Goal: Task Accomplishment & Management: Complete application form

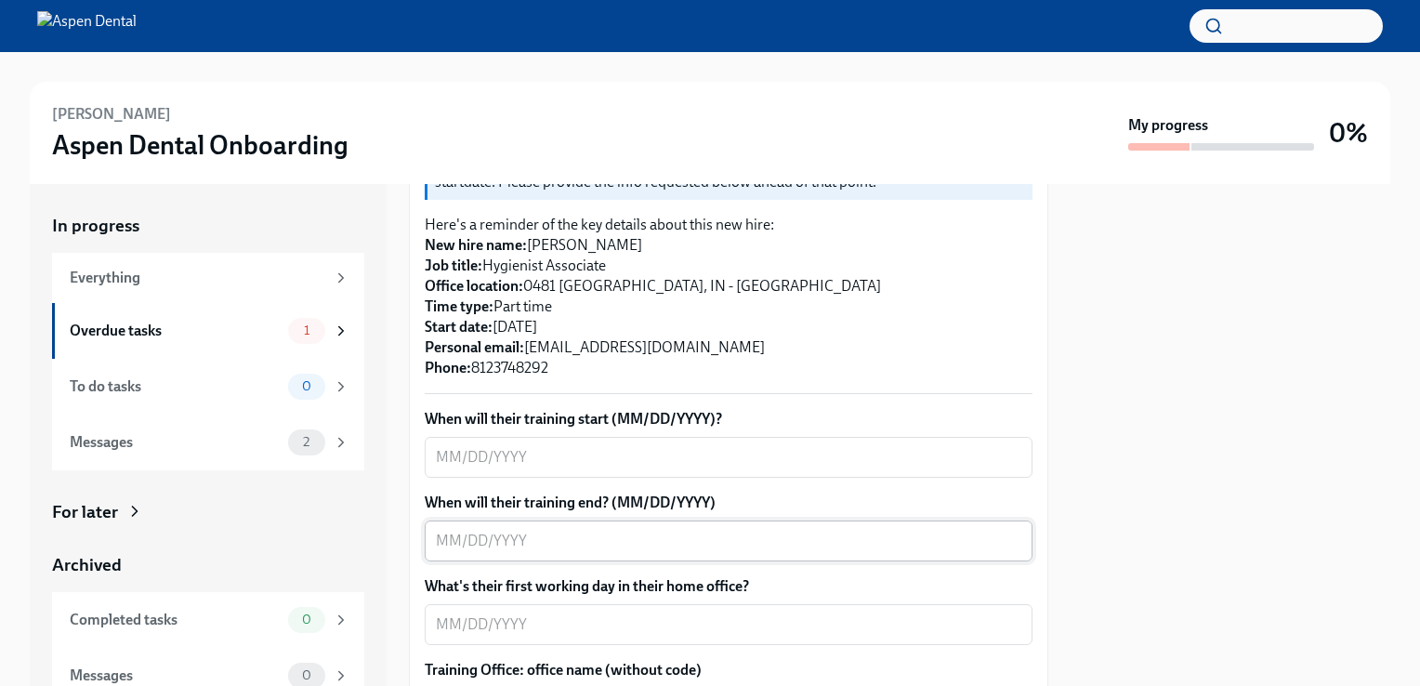
scroll to position [465, 0]
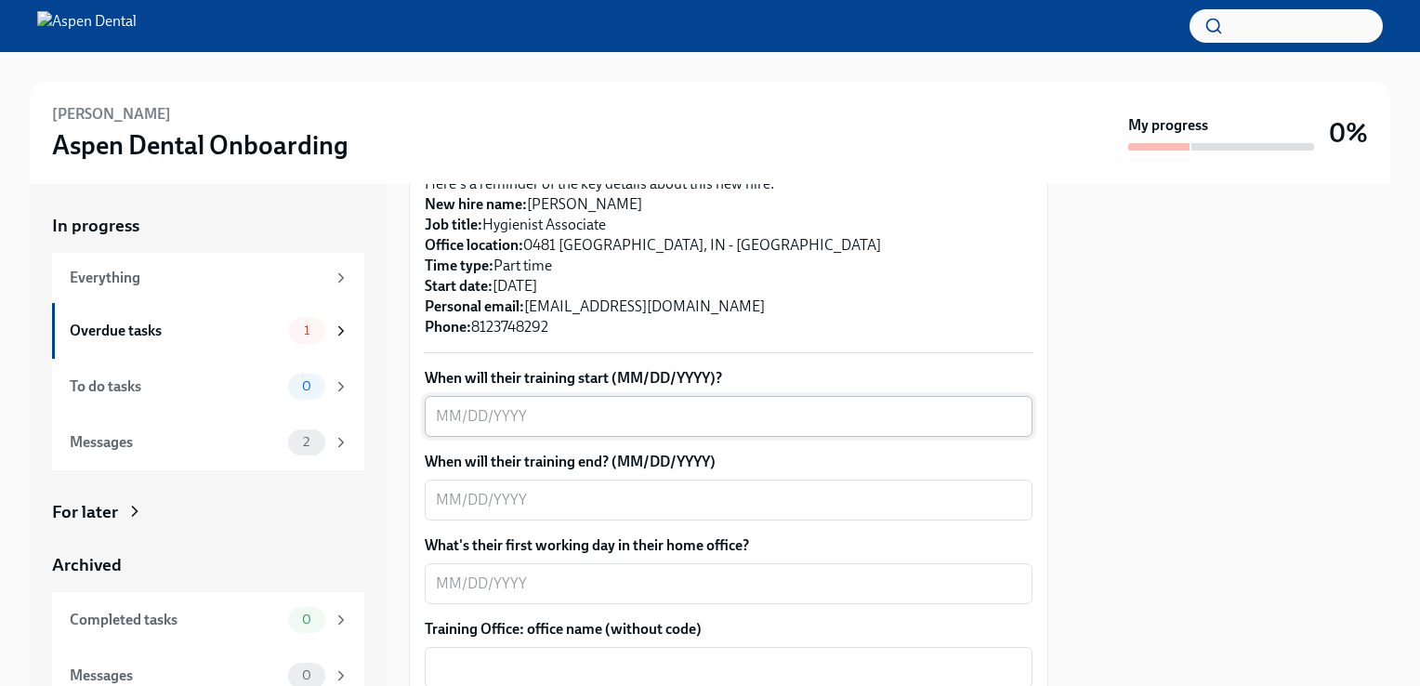
click at [551, 416] on textarea "When will their training start (MM/DD/YYYY)?" at bounding box center [729, 416] width 586 height 22
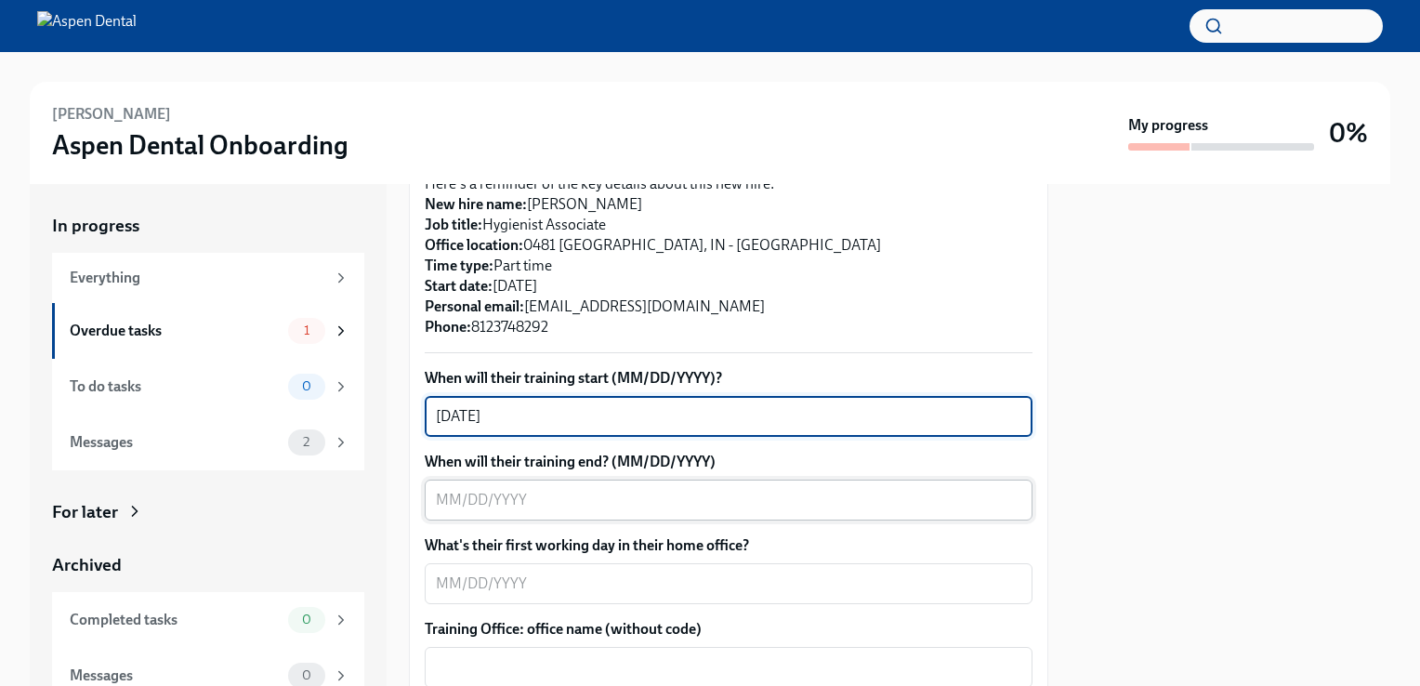
type textarea "[DATE]"
click at [520, 487] on div "x ​" at bounding box center [729, 500] width 608 height 41
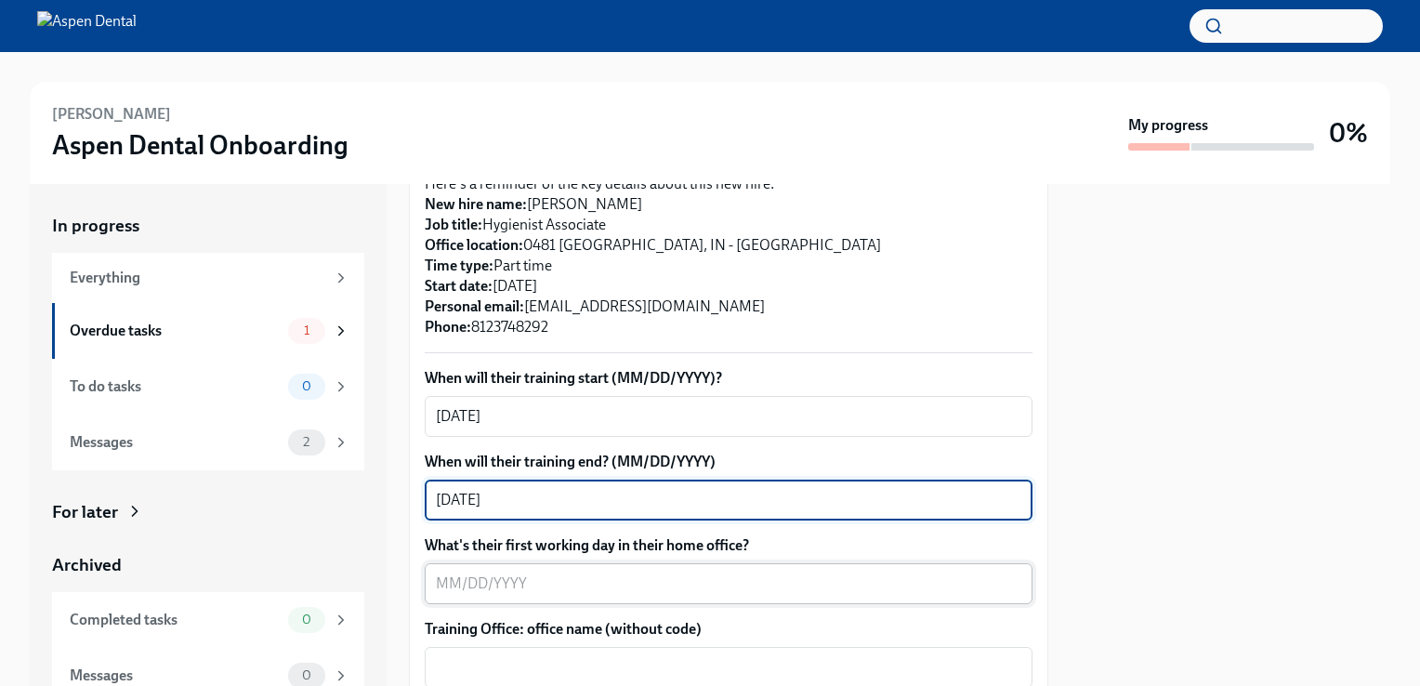
type textarea "[DATE]"
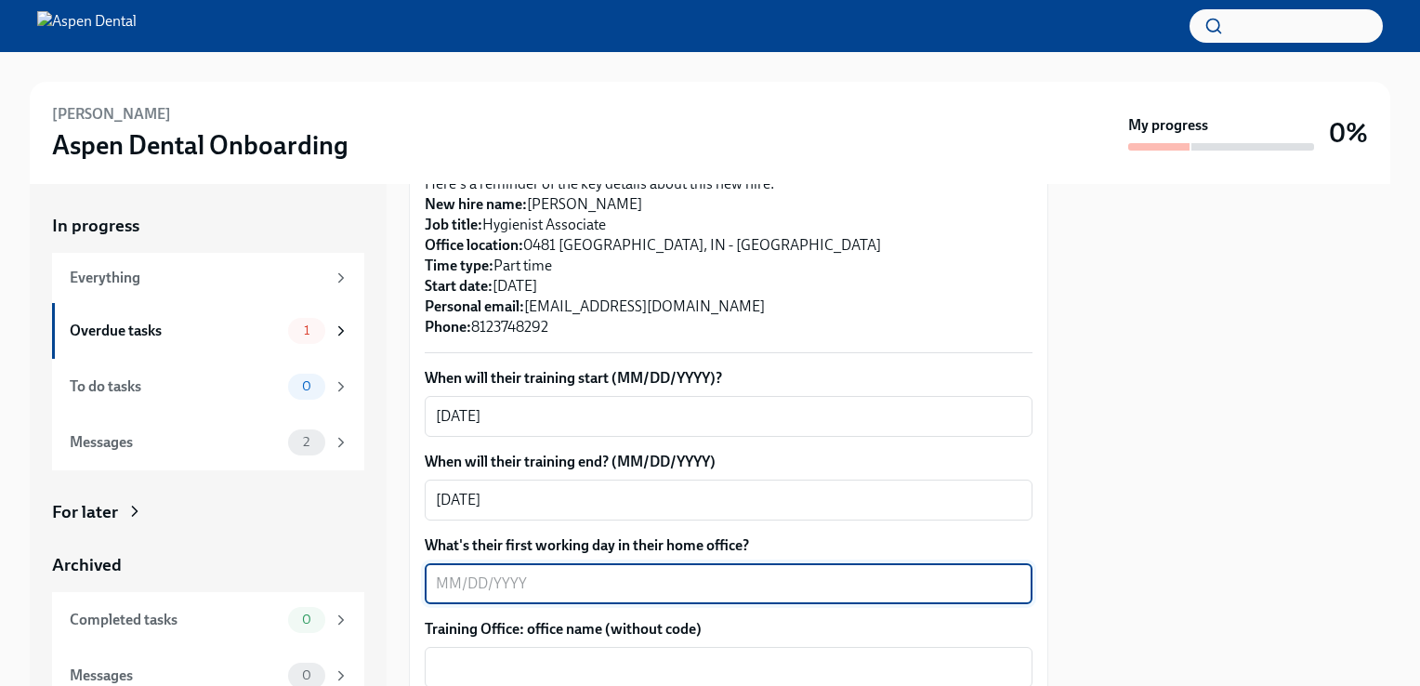
click at [507, 593] on textarea "What's their first working day in their home office?" at bounding box center [729, 584] width 586 height 22
type textarea "[DATE]"
click at [491, 494] on textarea "[DATE]" at bounding box center [729, 500] width 586 height 22
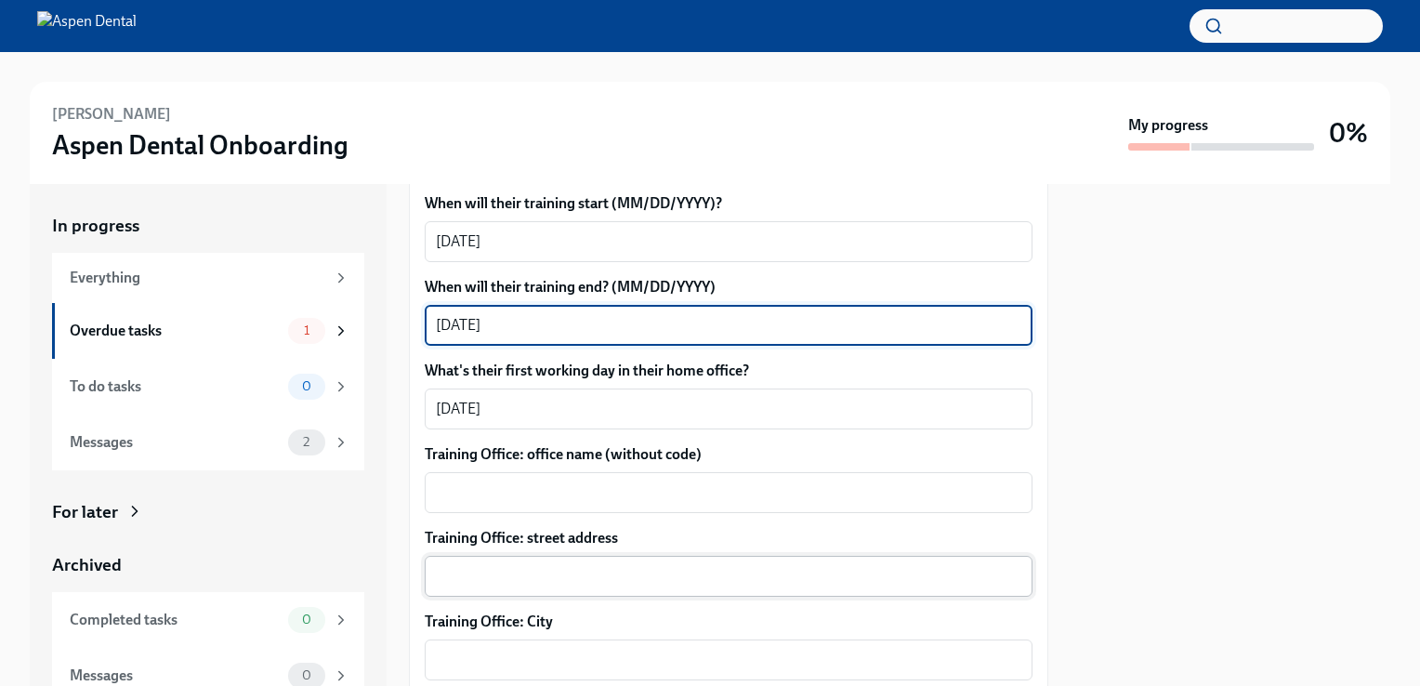
scroll to position [651, 0]
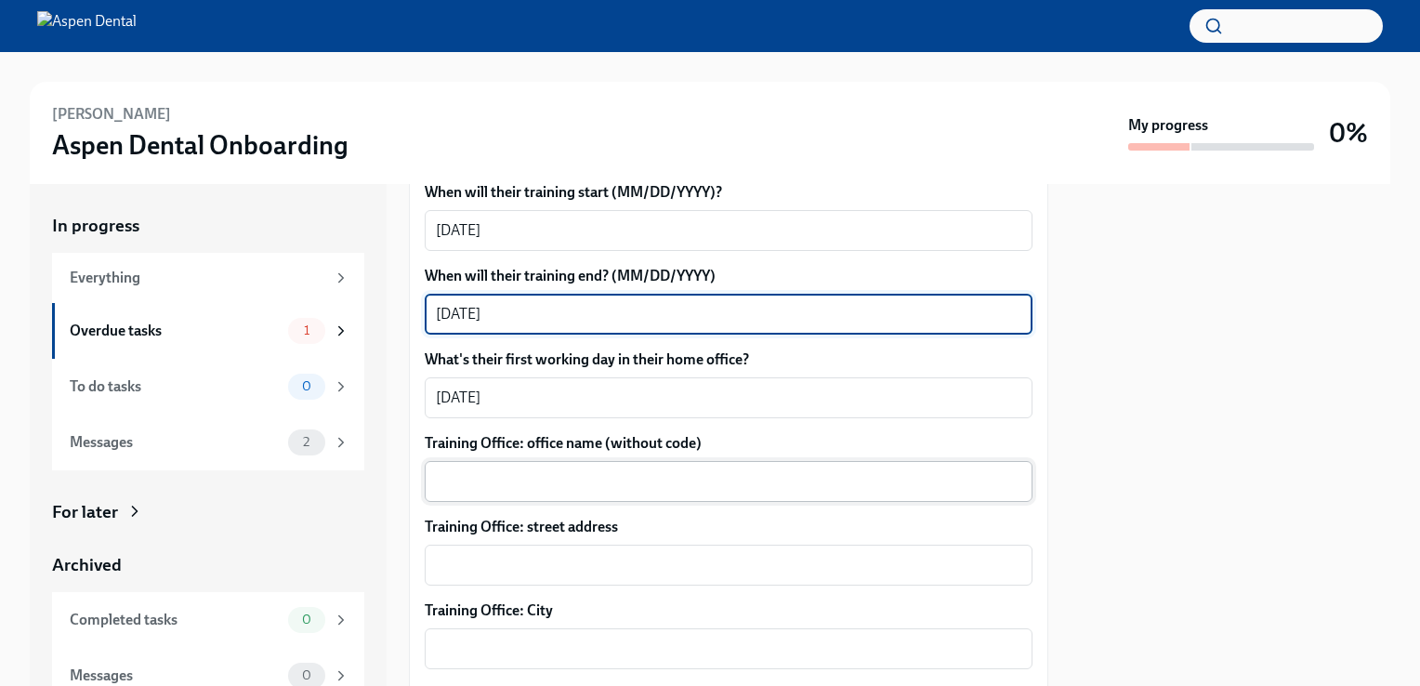
type textarea "[DATE]"
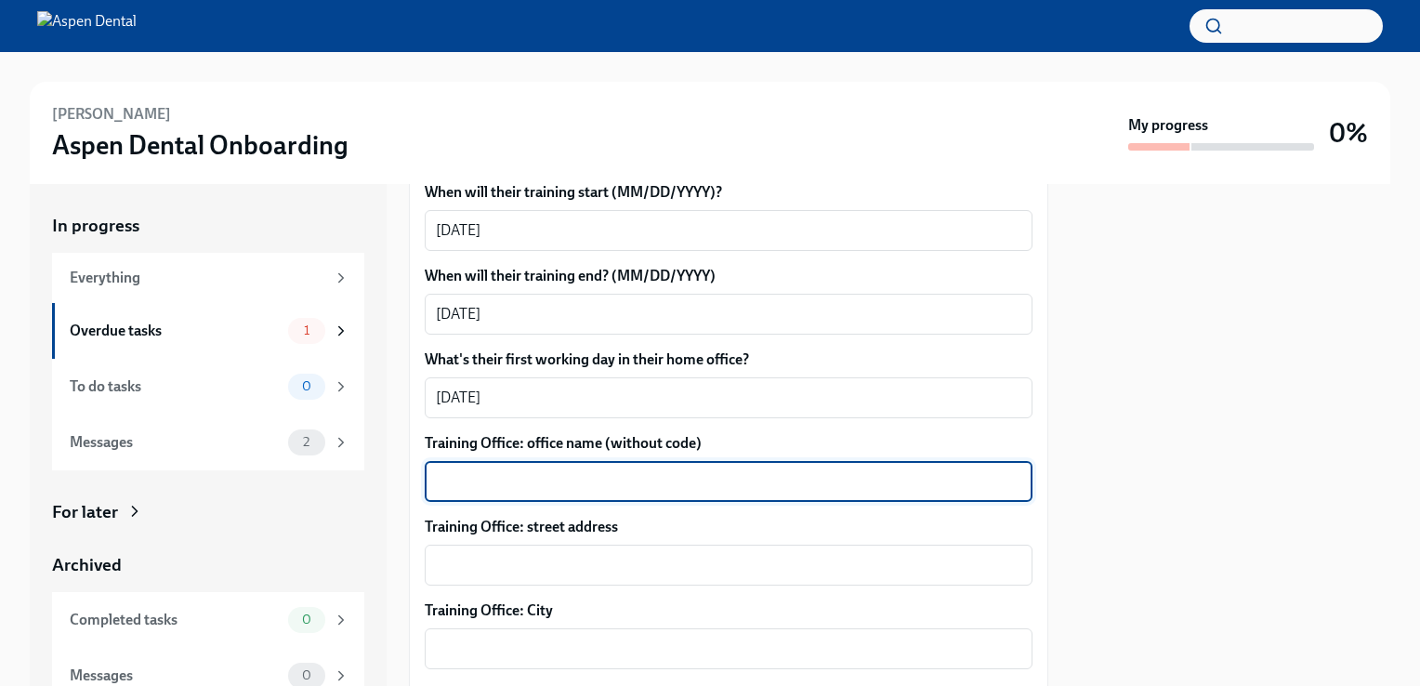
click at [540, 476] on textarea "Training Office: office name (without code)" at bounding box center [729, 481] width 586 height 22
type textarea "Plainfield, [GEOGRAPHIC_DATA]"
click at [514, 561] on textarea "Training Office: street address" at bounding box center [729, 565] width 586 height 22
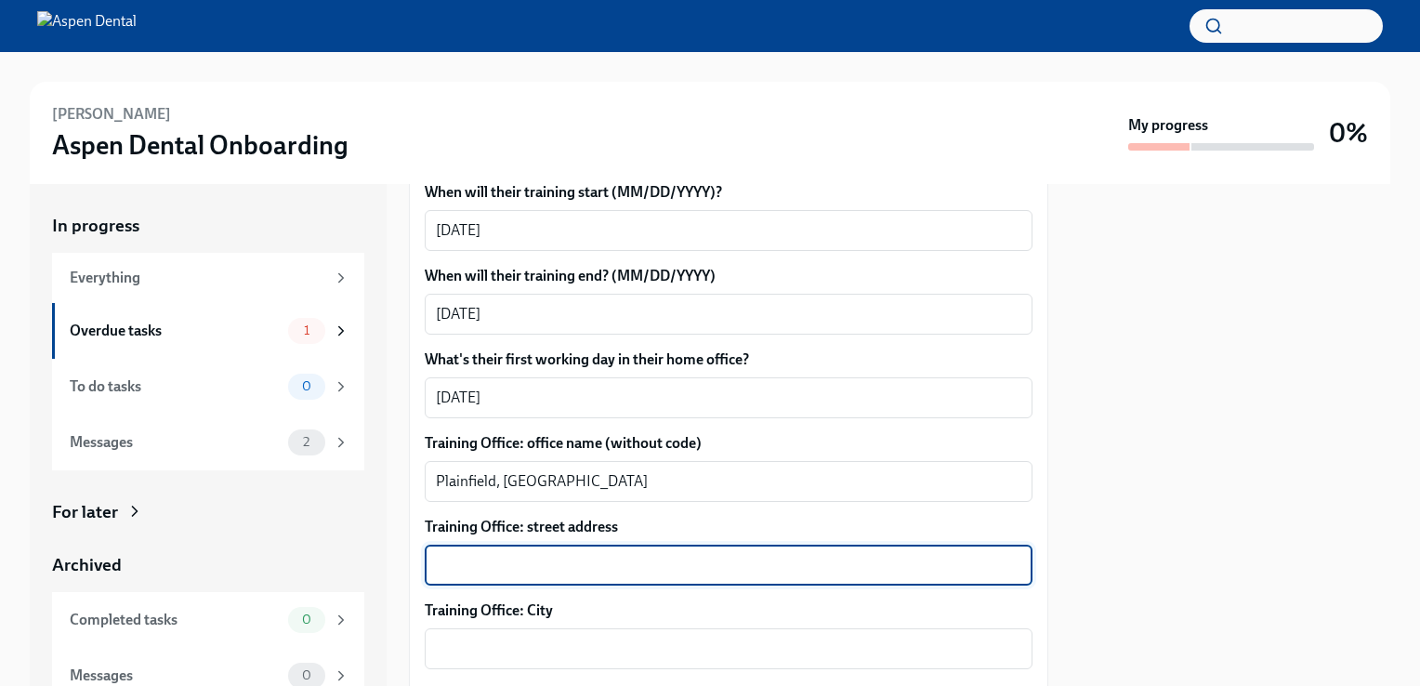
paste textarea "[STREET_ADDRESS]"
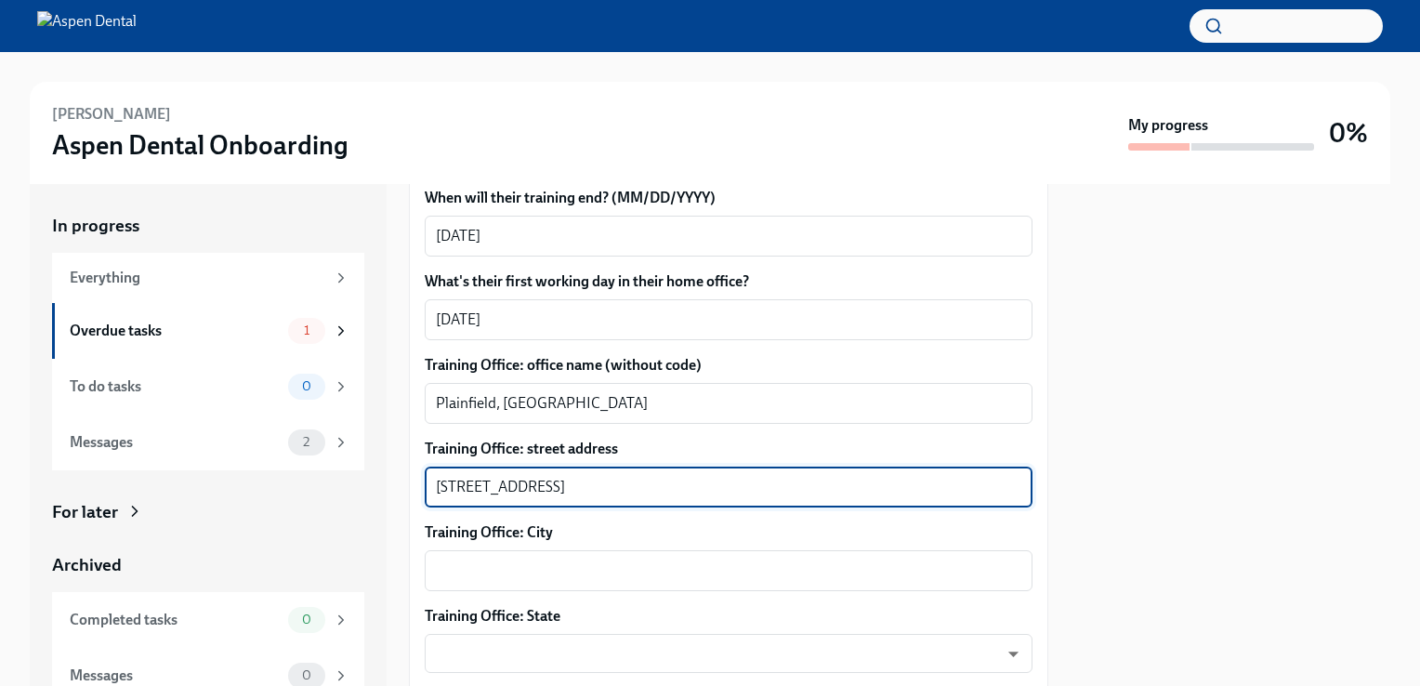
scroll to position [836, 0]
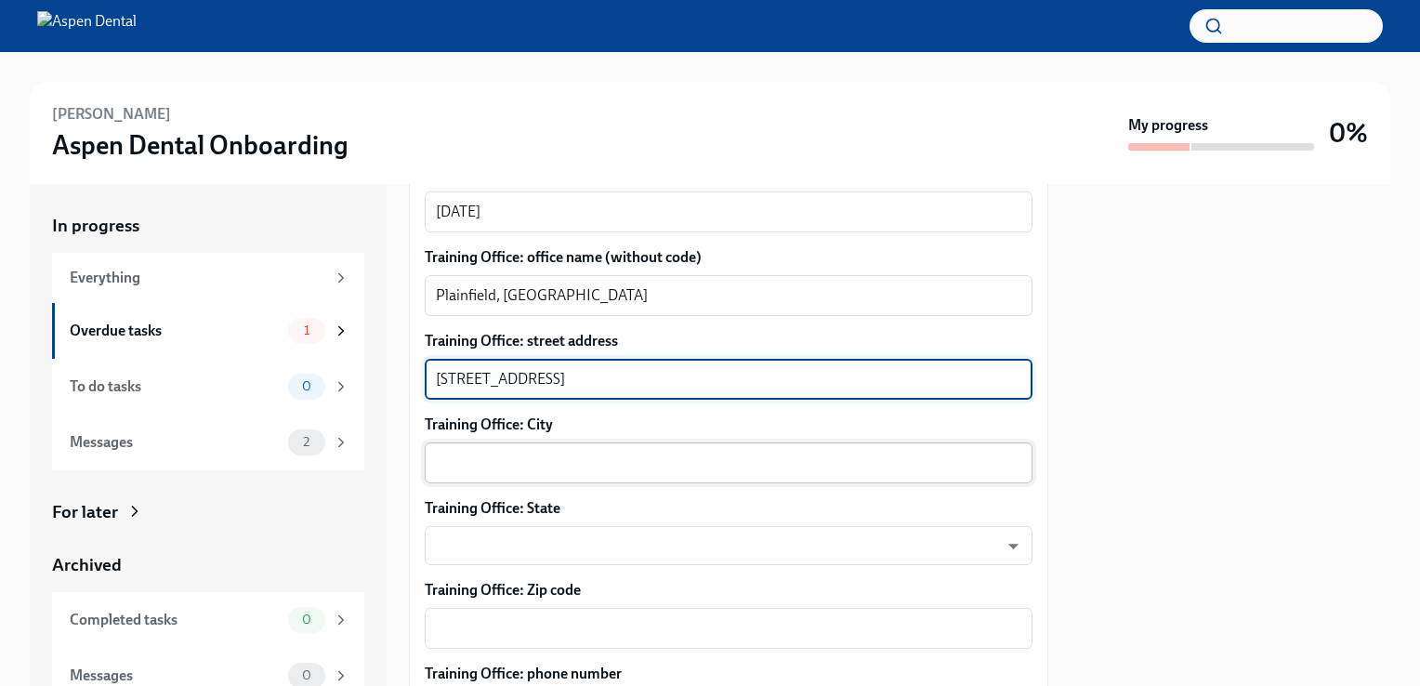
type textarea "[STREET_ADDRESS]"
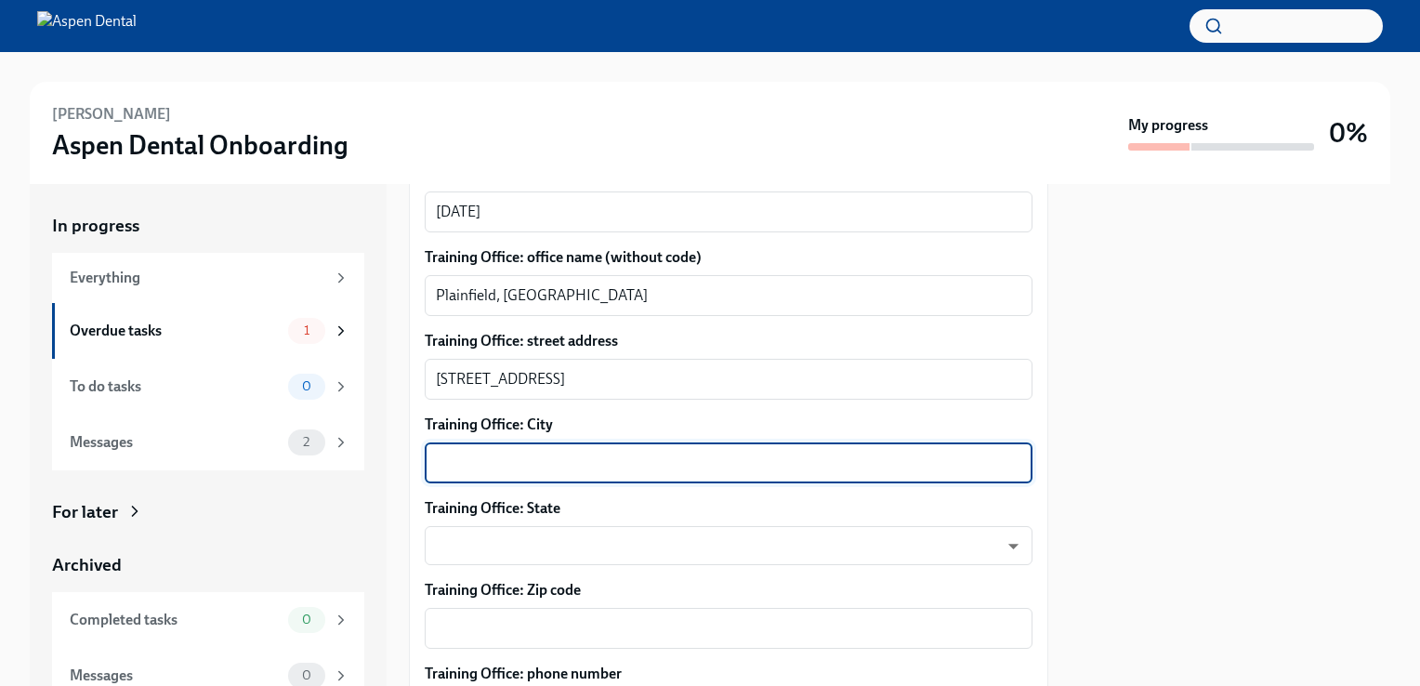
click at [509, 456] on textarea "Training Office: City" at bounding box center [729, 463] width 586 height 22
type textarea "Plainfield"
click at [537, 545] on body "[PERSON_NAME] Dental Onboarding My progress 0% In progress Everything Overdue t…" at bounding box center [710, 343] width 1420 height 686
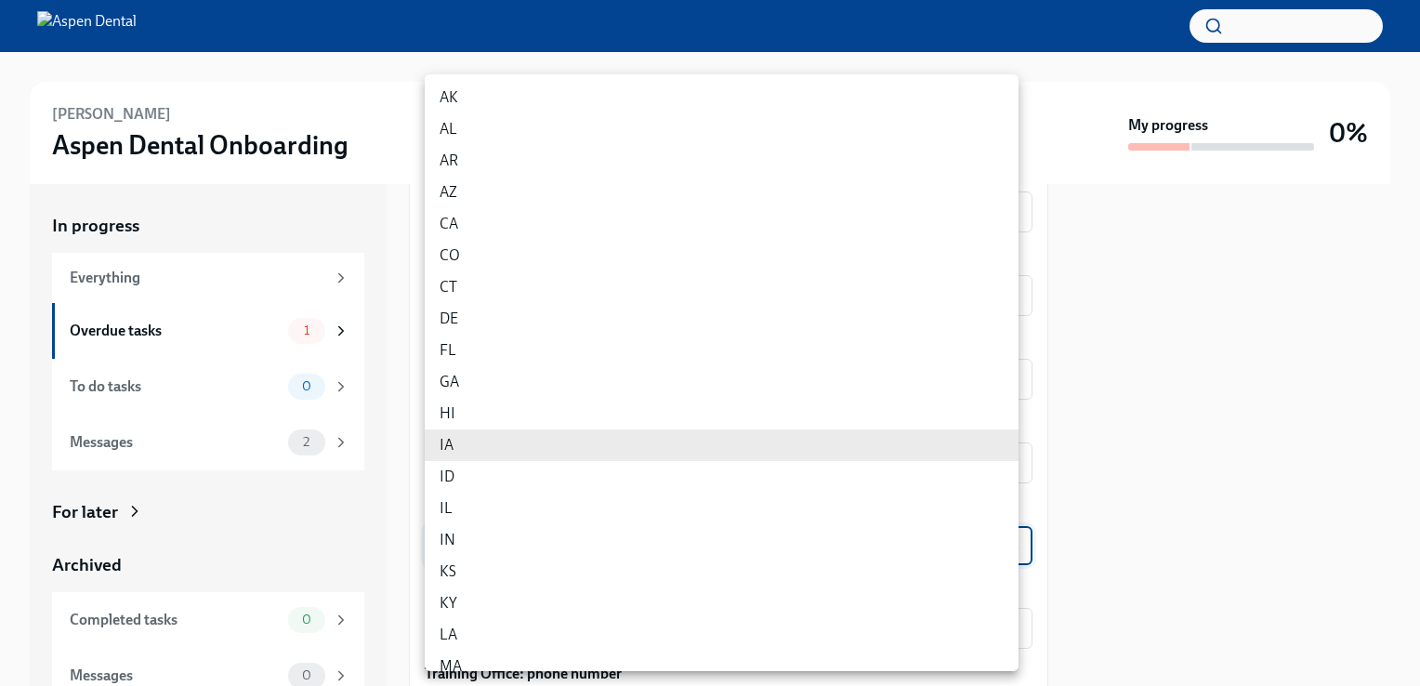
click at [517, 530] on li "IN" at bounding box center [722, 540] width 594 height 32
type input "l41KCsEUd"
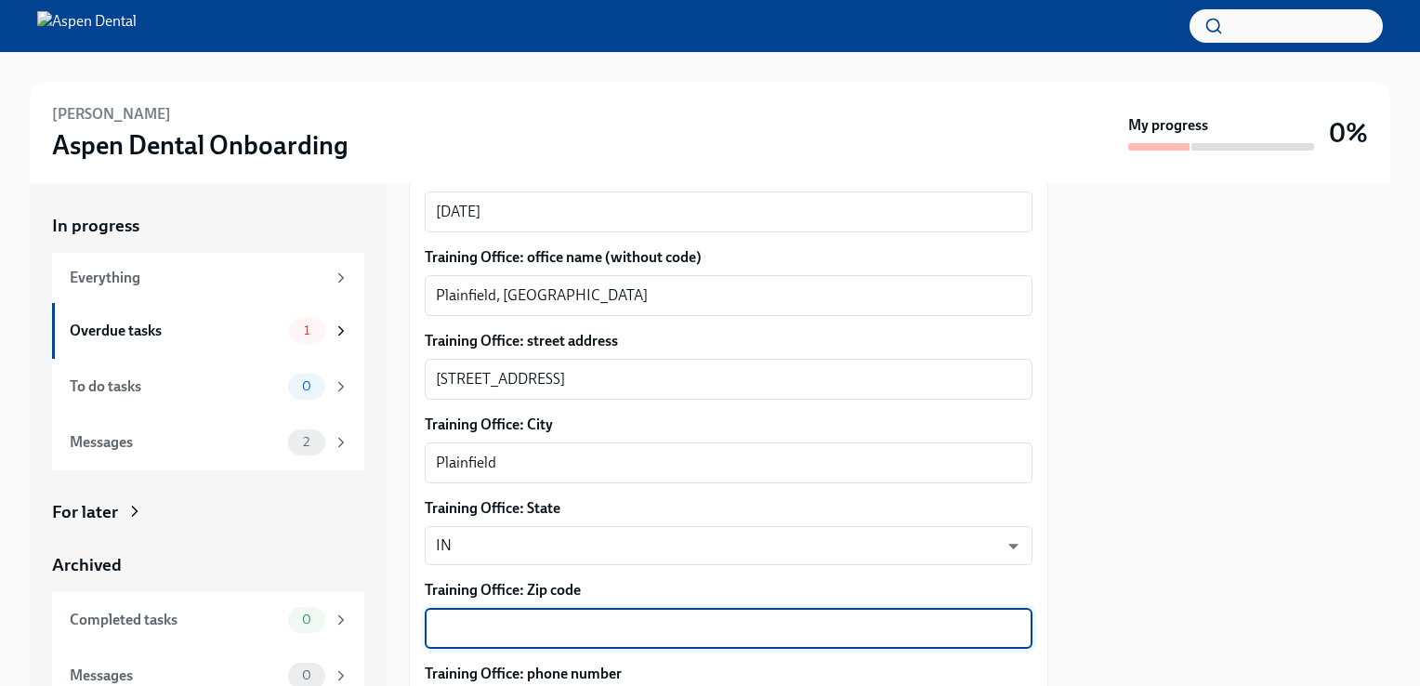
click at [495, 619] on textarea "Training Office: Zip code" at bounding box center [729, 628] width 586 height 22
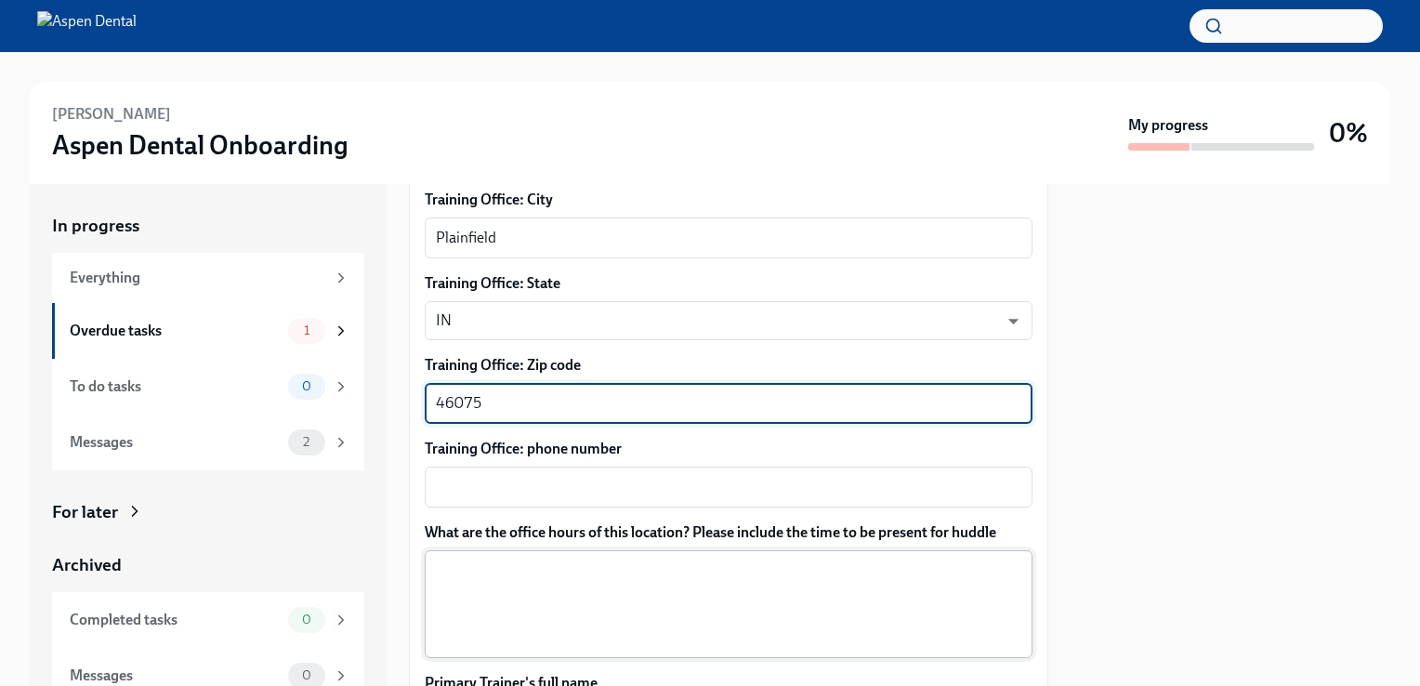
scroll to position [1115, 0]
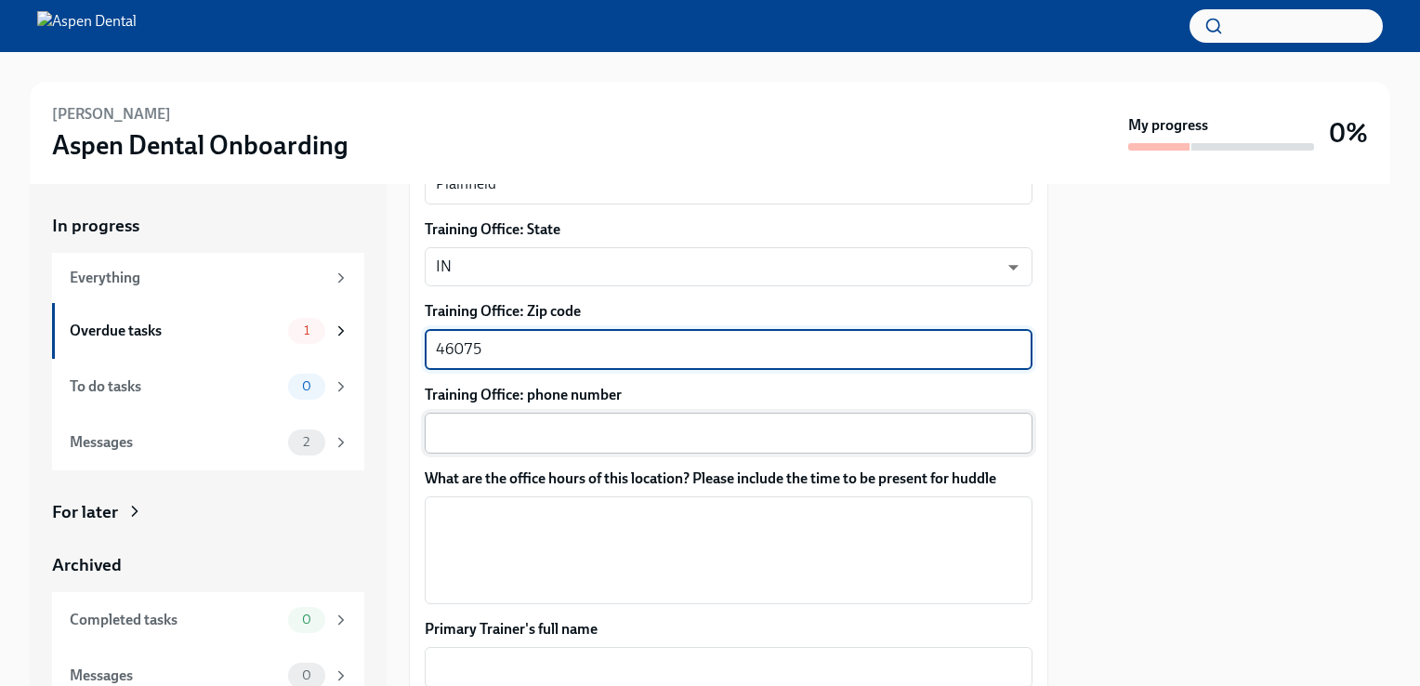
type textarea "46075"
click at [508, 435] on textarea "Training Office: phone number" at bounding box center [729, 433] width 586 height 22
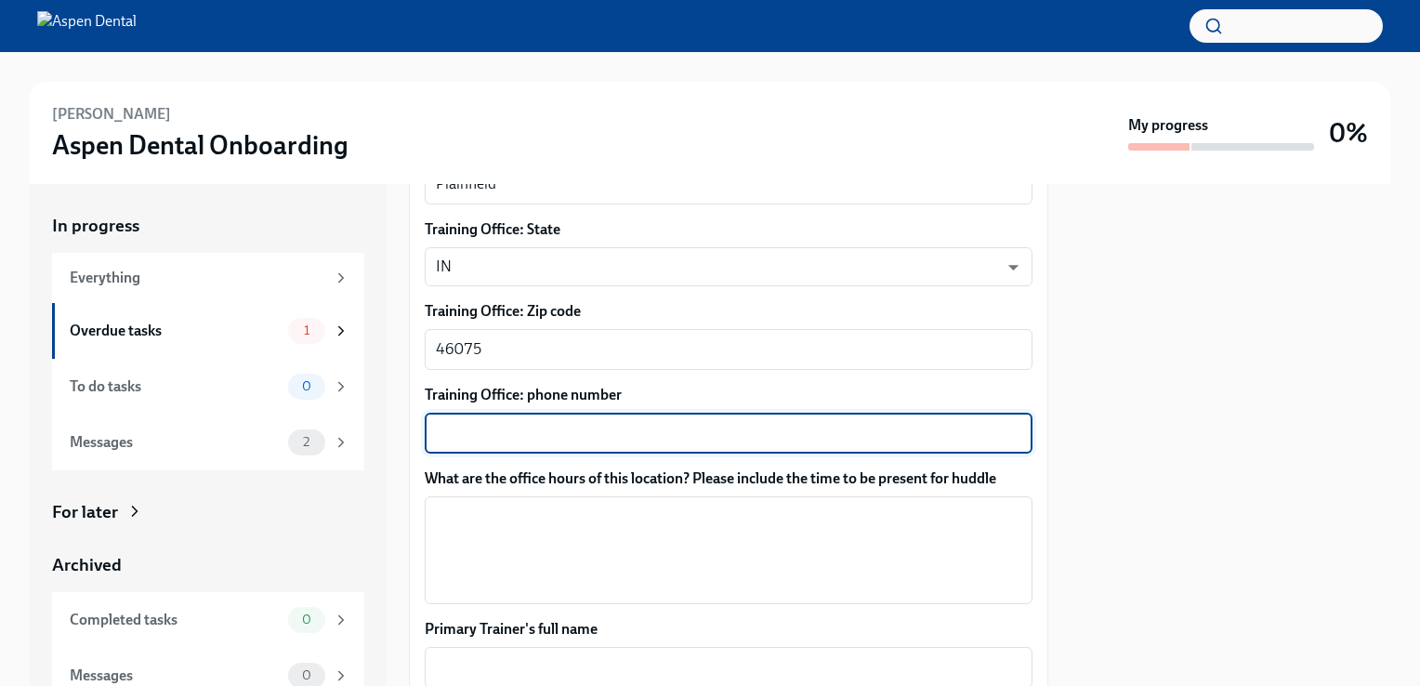
paste textarea "[PHONE_NUMBER]"
type textarea "[PHONE_NUMBER]"
click at [537, 511] on textarea "What are the office hours of this location? Please include the time to be prese…" at bounding box center [729, 550] width 586 height 89
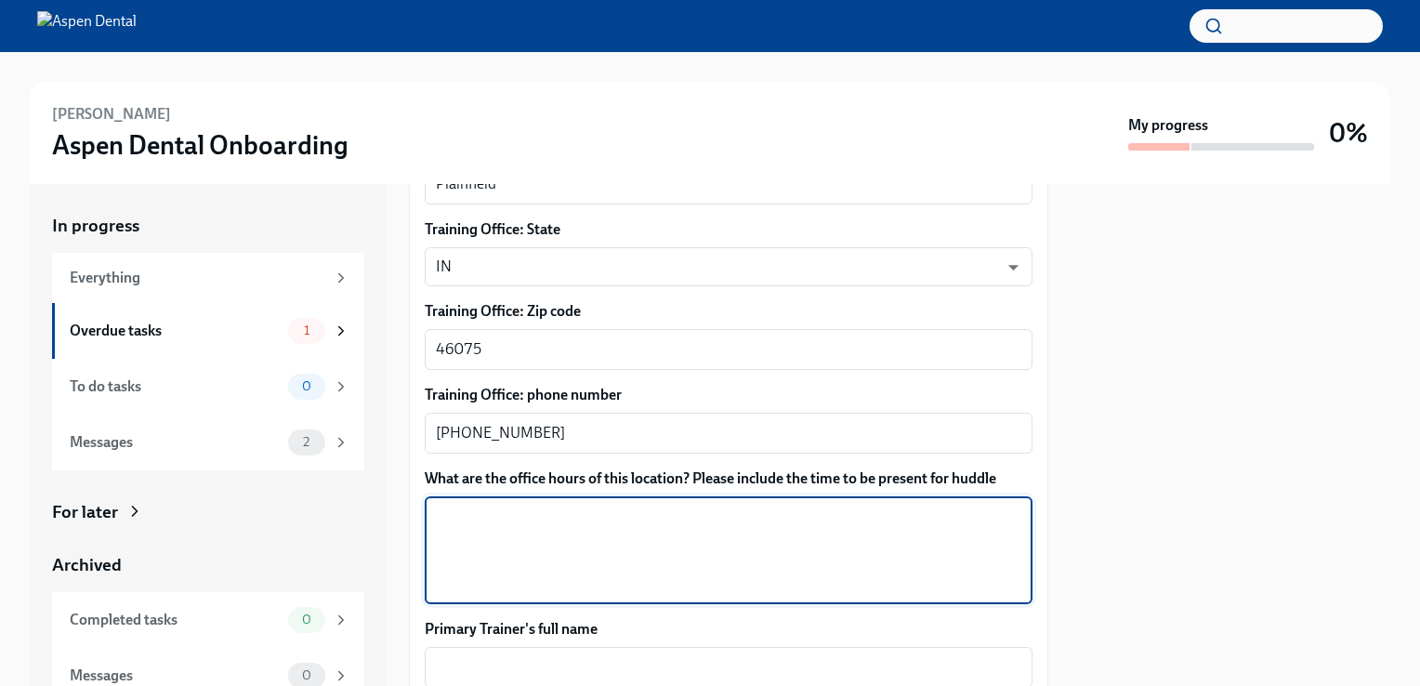
click at [535, 529] on textarea "What are the office hours of this location? Please include the time to be prese…" at bounding box center [729, 550] width 586 height 89
paste textarea "Fri 7:00am - 12:00pm"
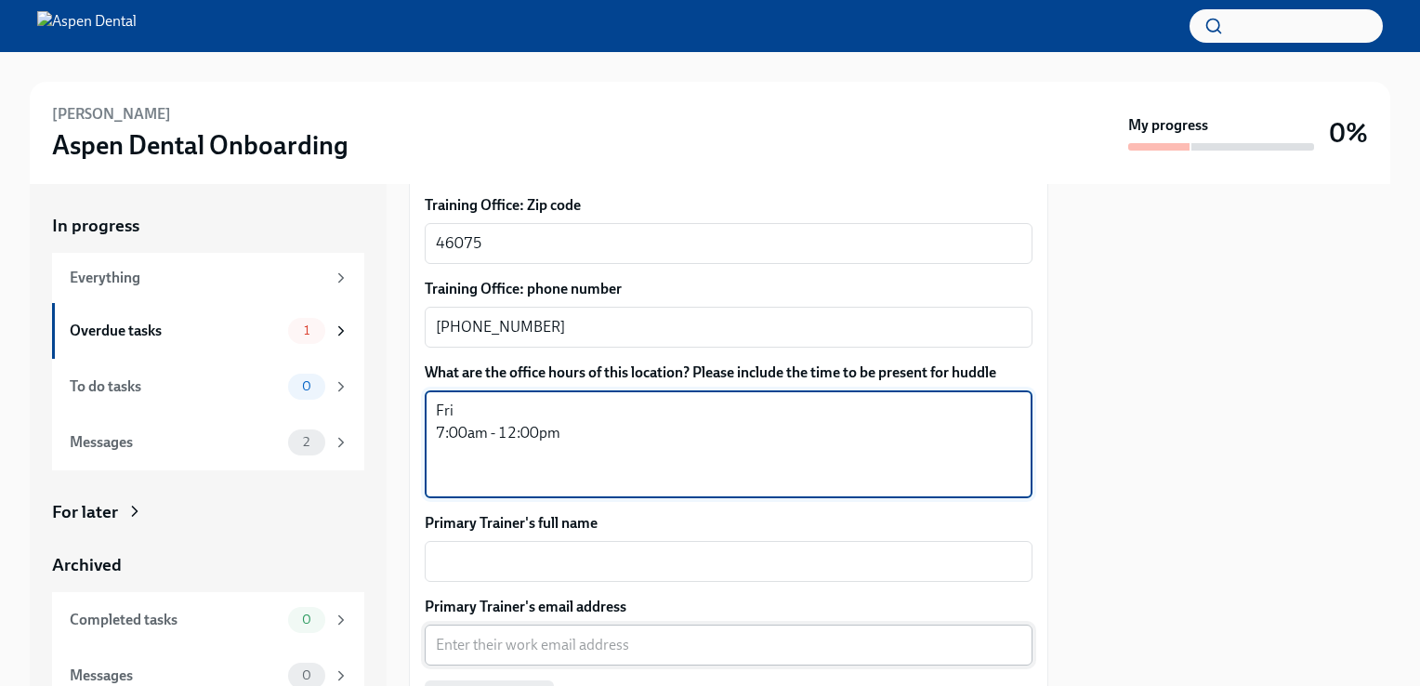
scroll to position [1301, 0]
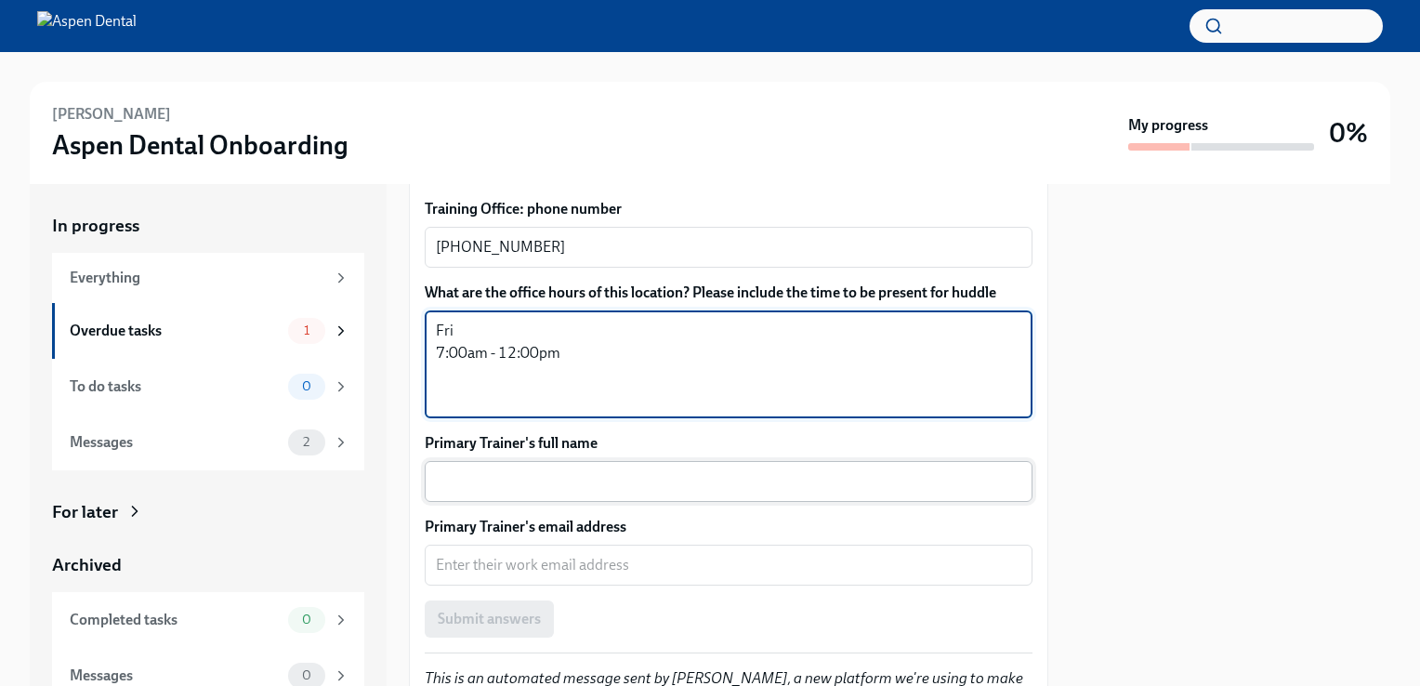
type textarea "Fri 7:00am - 12:00pm"
click at [498, 489] on textarea "Primary Trainer's full name" at bounding box center [729, 481] width 586 height 22
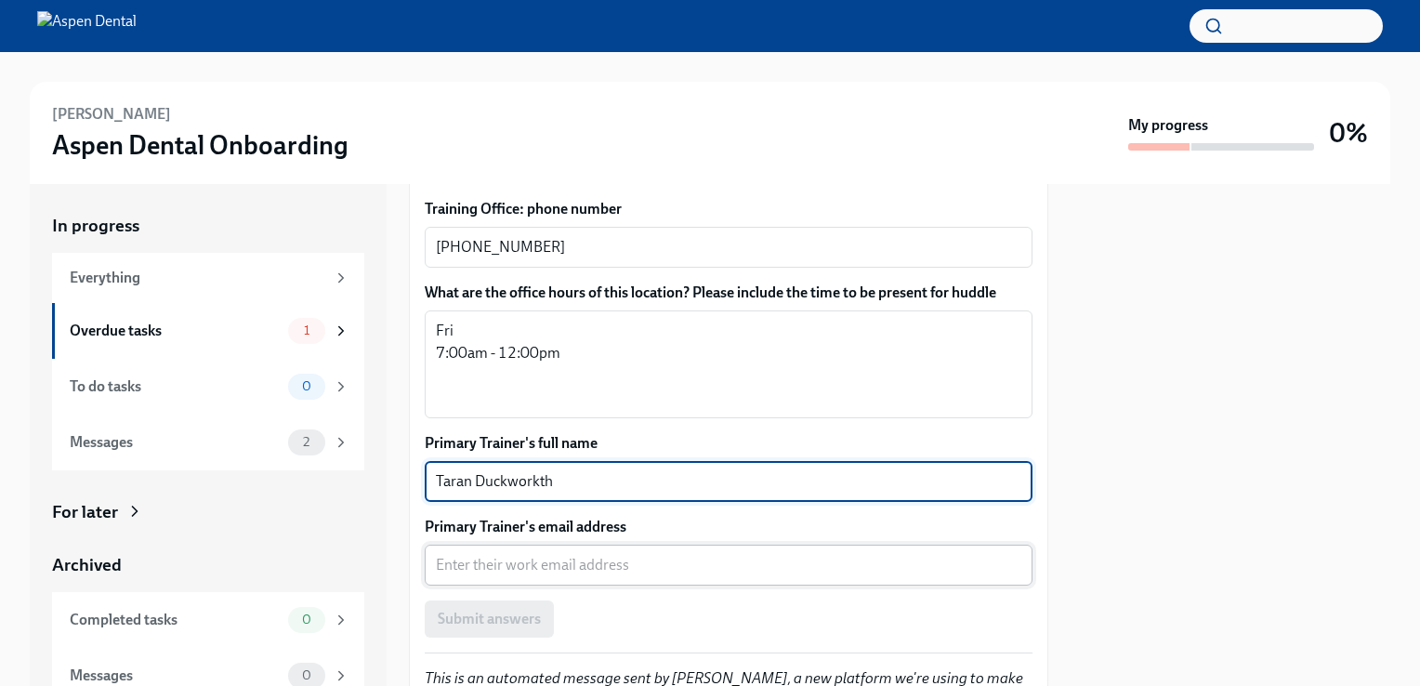
click at [523, 572] on textarea "Primary Trainer's email address" at bounding box center [729, 565] width 586 height 22
type textarea "[PERSON_NAME]"
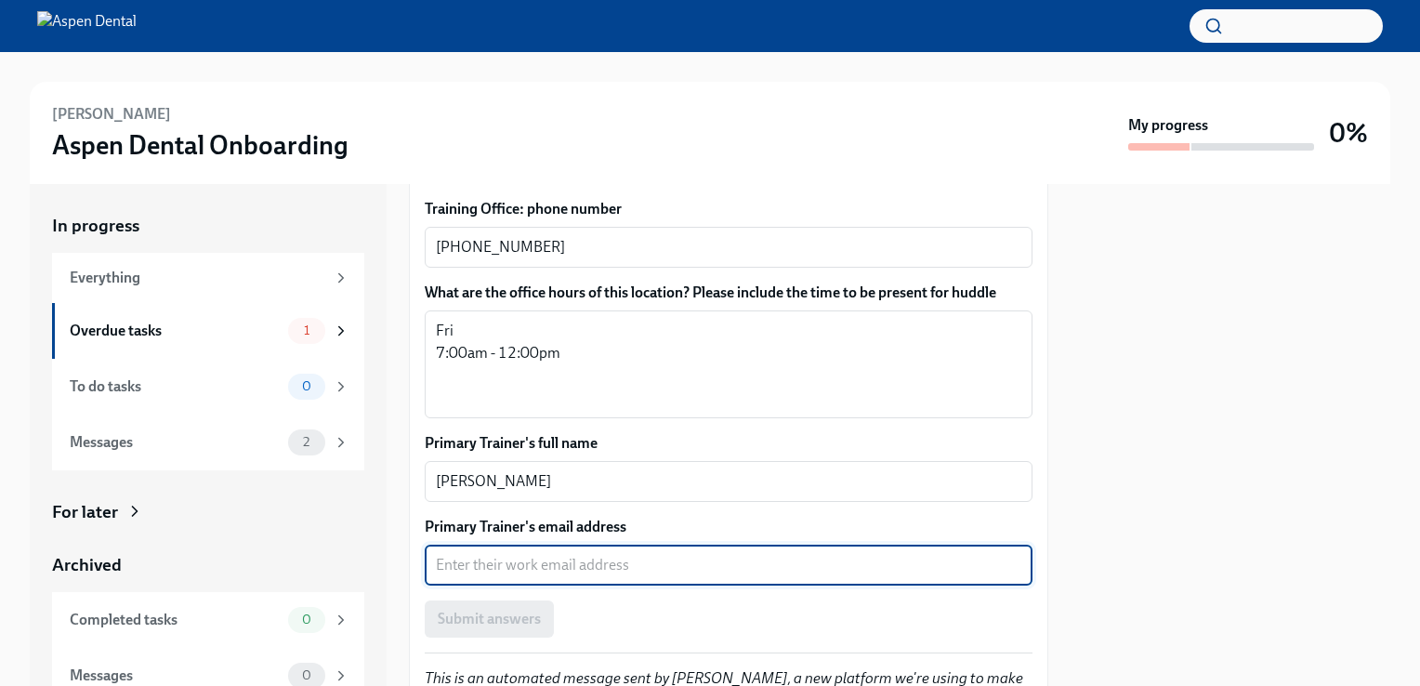
click at [500, 574] on textarea "Primary Trainer's email address" at bounding box center [729, 565] width 586 height 22
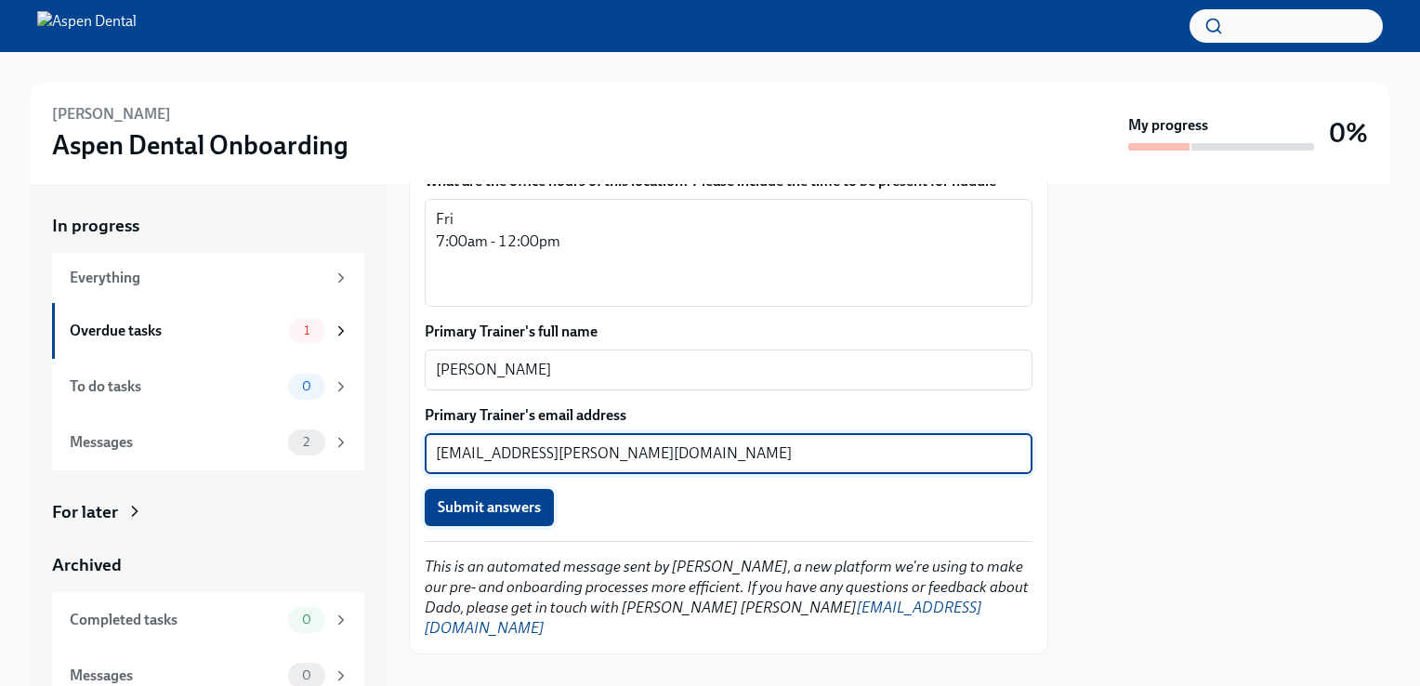
scroll to position [1418, 0]
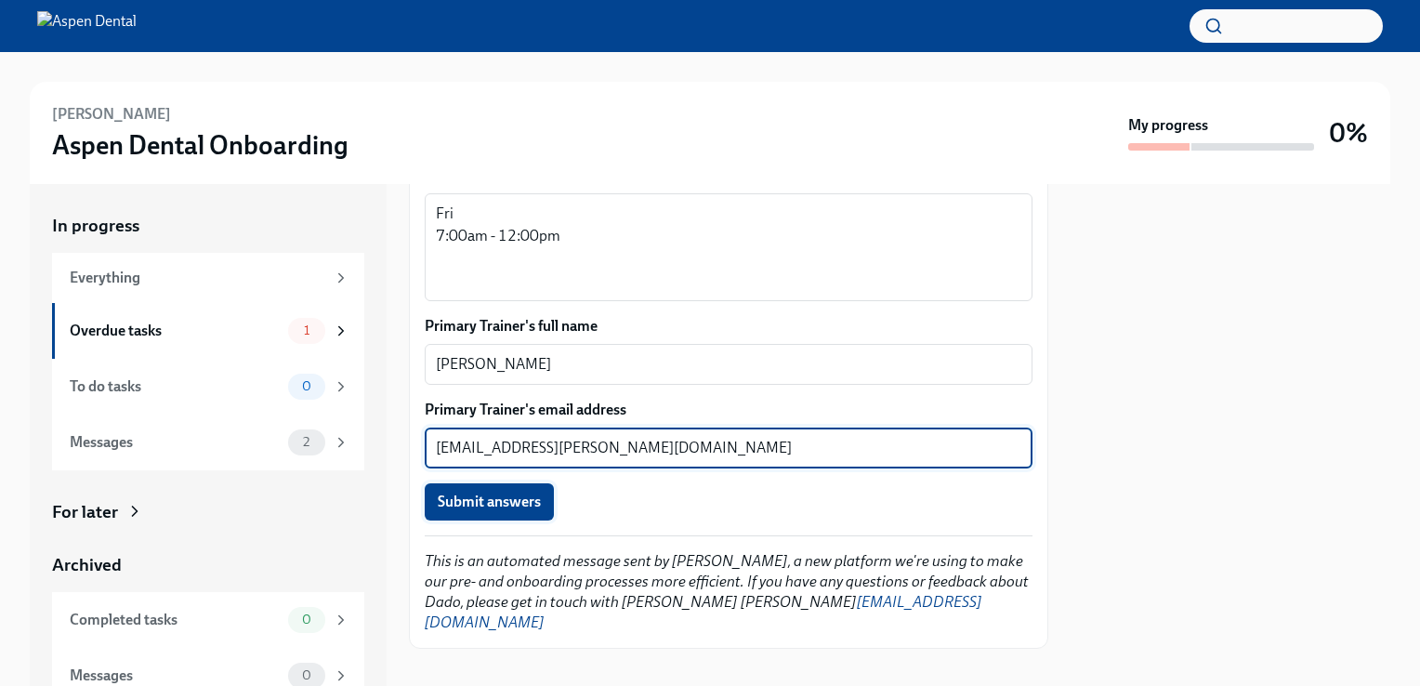
type textarea "[EMAIL_ADDRESS][PERSON_NAME][DOMAIN_NAME]"
click at [520, 500] on span "Submit answers" at bounding box center [489, 502] width 103 height 19
